Goal: Check status: Verify the current state of an ongoing process or item

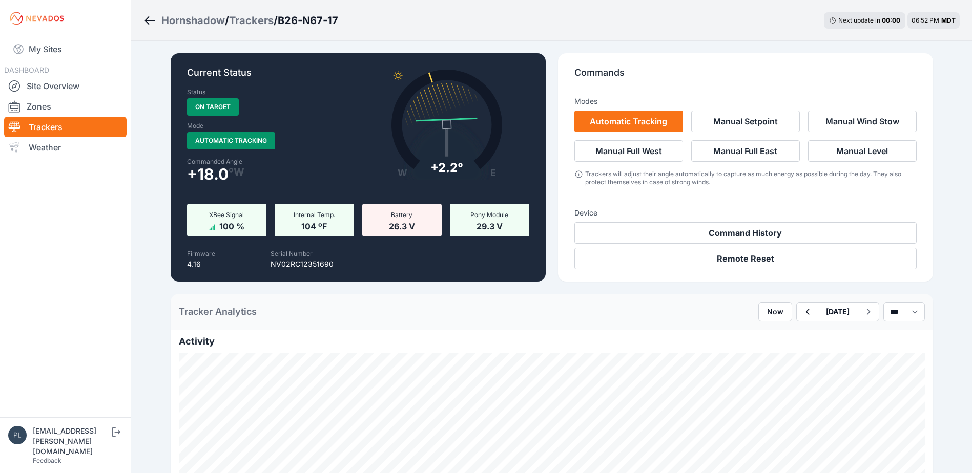
scroll to position [205, 0]
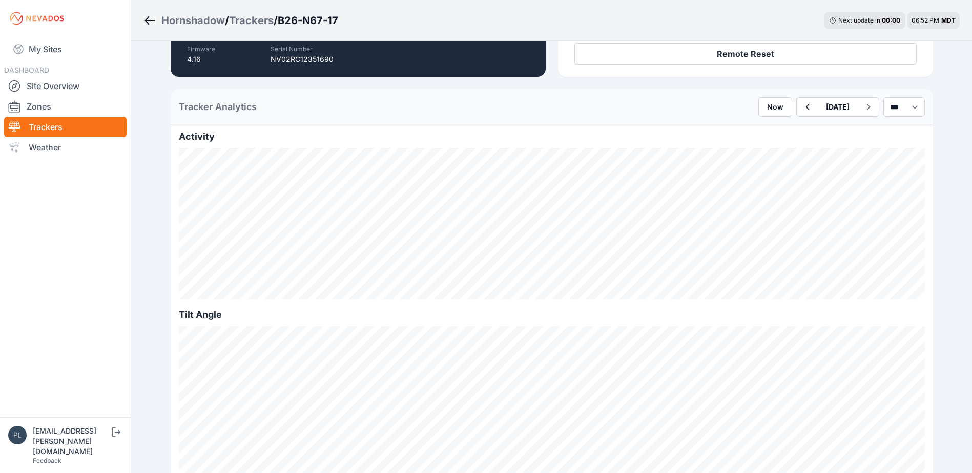
click at [81, 128] on link "Trackers" at bounding box center [65, 127] width 122 height 20
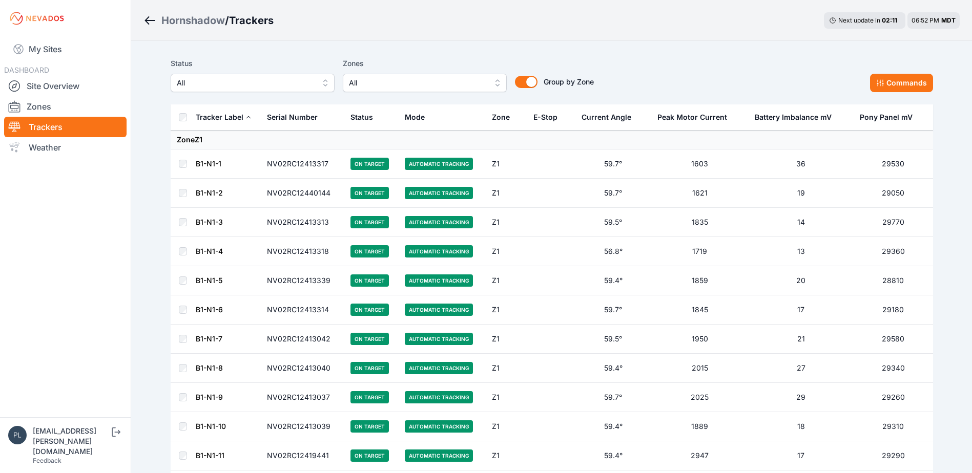
click at [261, 80] on span "All" at bounding box center [245, 83] width 137 height 12
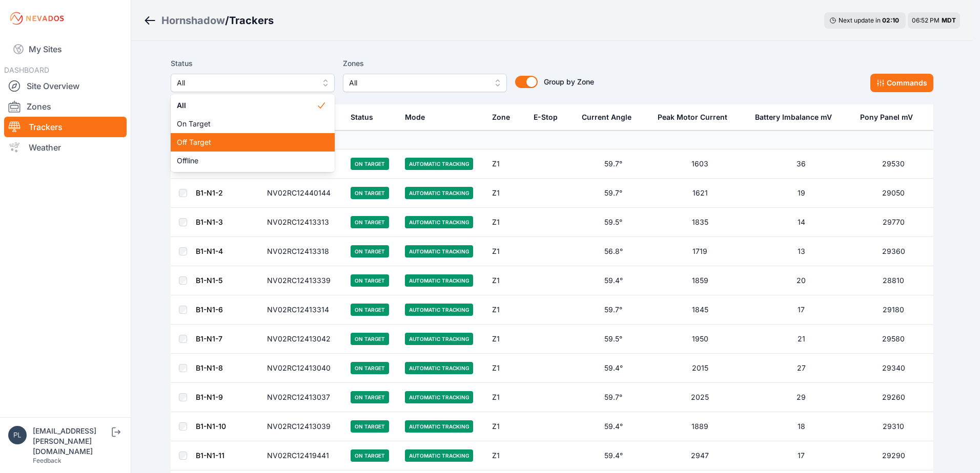
click at [221, 141] on span "Off Target" at bounding box center [246, 142] width 139 height 10
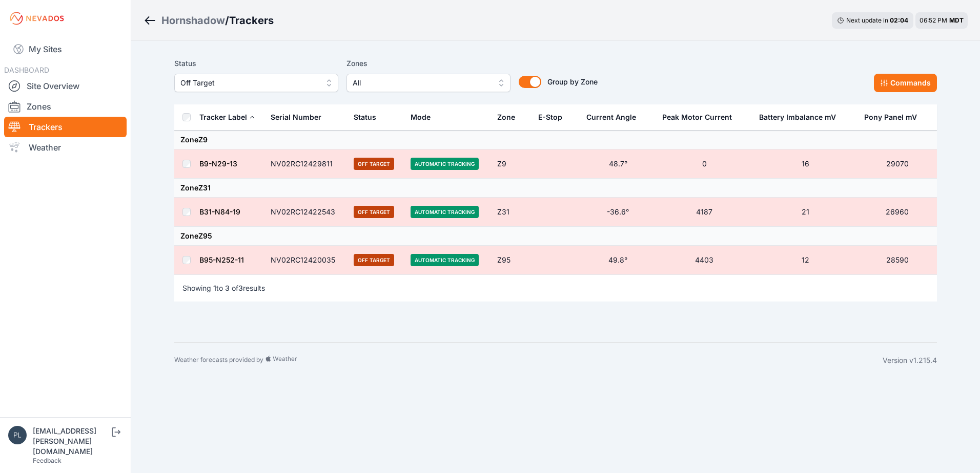
click at [219, 84] on span "Off Target" at bounding box center [248, 83] width 137 height 12
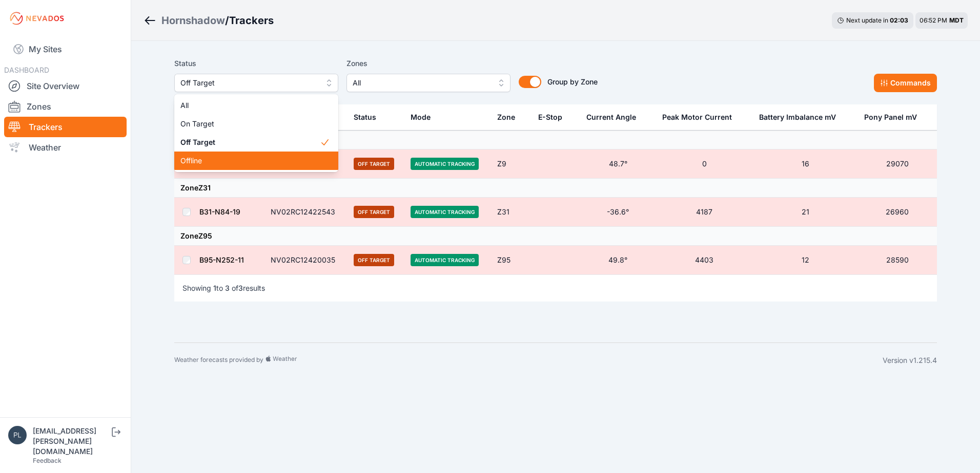
click at [195, 162] on span "Offline" at bounding box center [249, 161] width 139 height 10
